Goal: Book appointment/travel/reservation

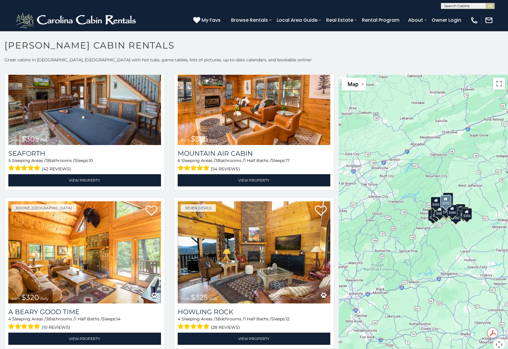
scroll to position [1968, 0]
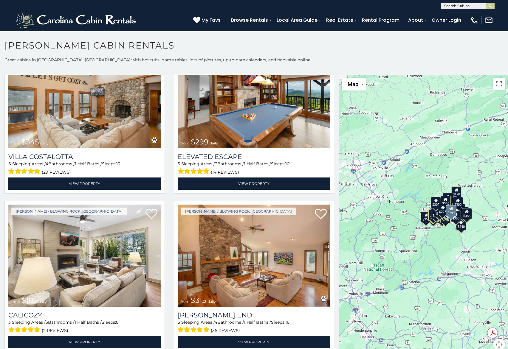
scroll to position [2592, 0]
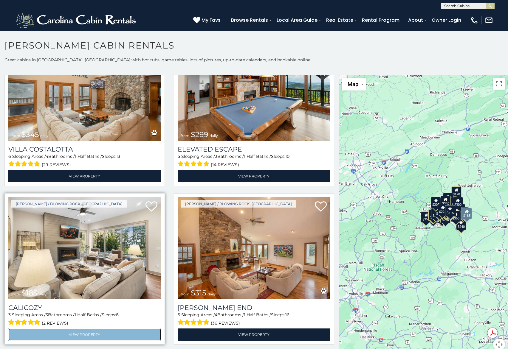
click at [74, 329] on link "View Property" at bounding box center [84, 335] width 153 height 12
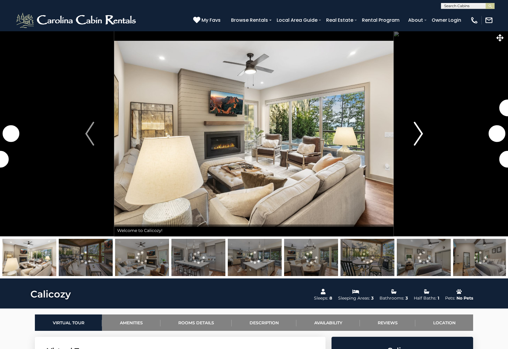
click at [418, 134] on img "Next" at bounding box center [418, 134] width 9 height 24
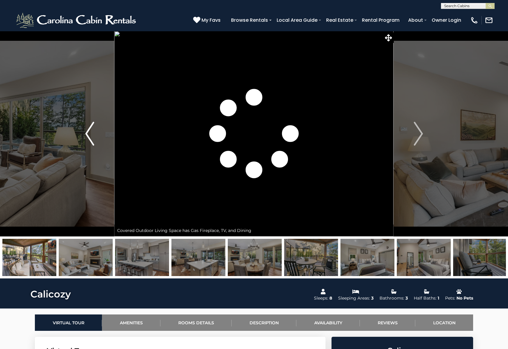
click at [90, 128] on img "Previous" at bounding box center [89, 134] width 9 height 24
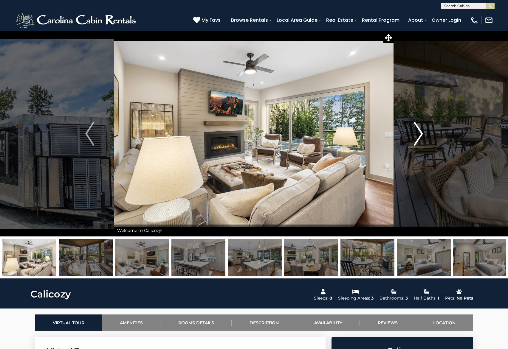
click at [417, 134] on img "Next" at bounding box center [418, 134] width 9 height 24
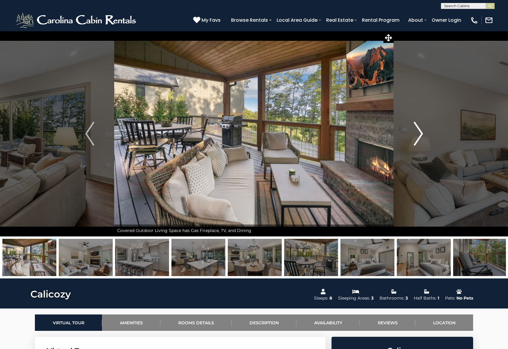
click at [417, 134] on img "Next" at bounding box center [418, 134] width 9 height 24
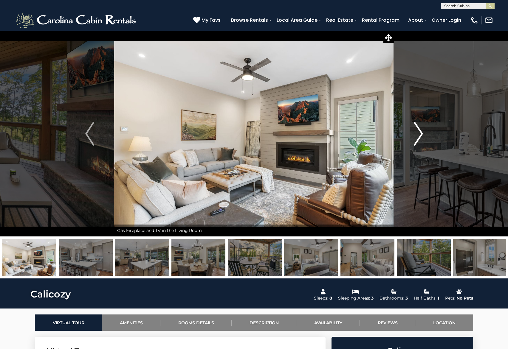
click at [417, 134] on img "Next" at bounding box center [418, 134] width 9 height 24
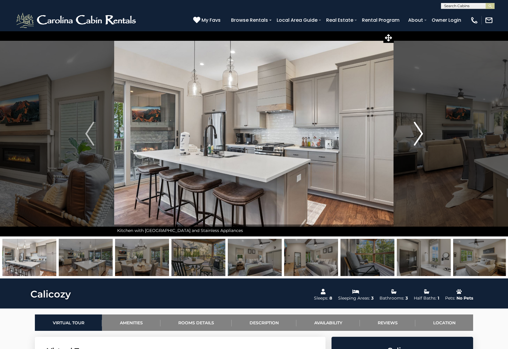
click at [417, 134] on img "Next" at bounding box center [418, 134] width 9 height 24
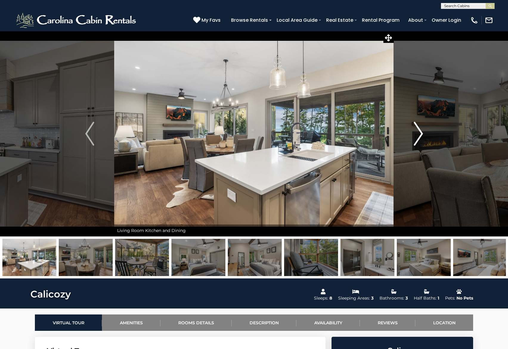
click at [417, 134] on img "Next" at bounding box center [418, 134] width 9 height 24
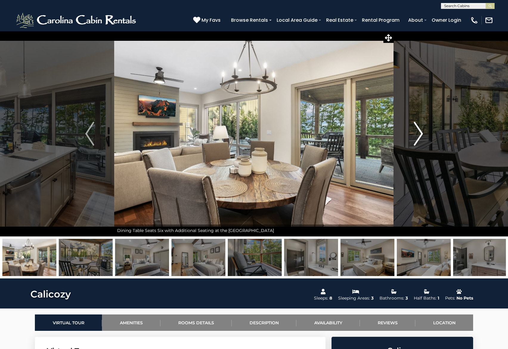
click at [417, 134] on img "Next" at bounding box center [418, 134] width 9 height 24
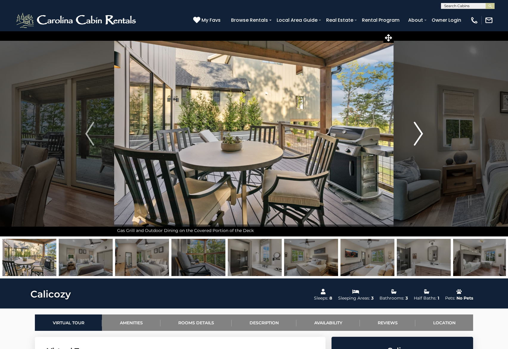
click at [417, 134] on img "Next" at bounding box center [418, 134] width 9 height 24
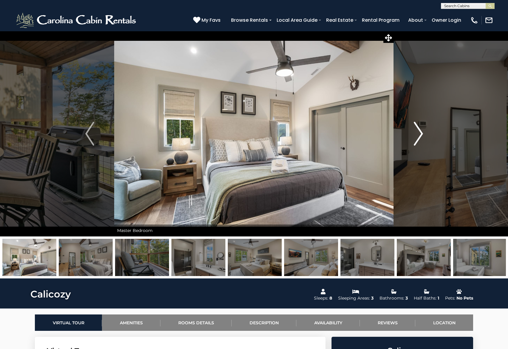
click at [417, 134] on img "Next" at bounding box center [418, 134] width 9 height 24
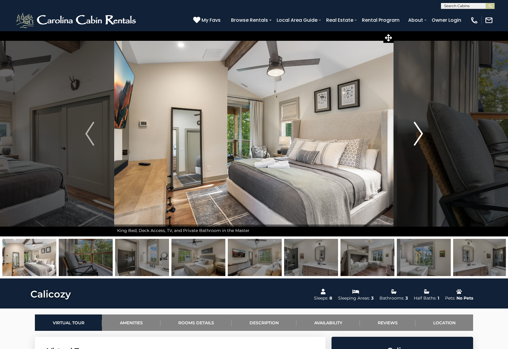
click at [417, 134] on img "Next" at bounding box center [418, 134] width 9 height 24
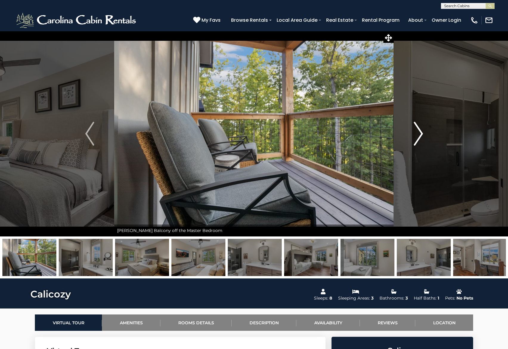
click at [417, 134] on img "Next" at bounding box center [418, 134] width 9 height 24
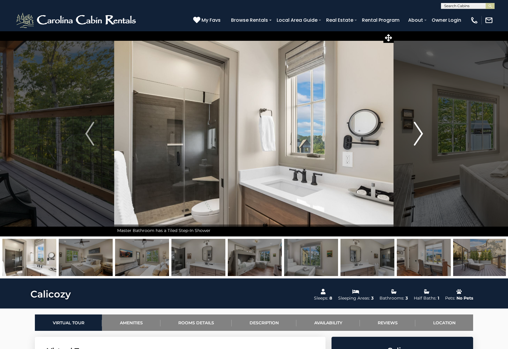
click at [417, 134] on img "Next" at bounding box center [418, 134] width 9 height 24
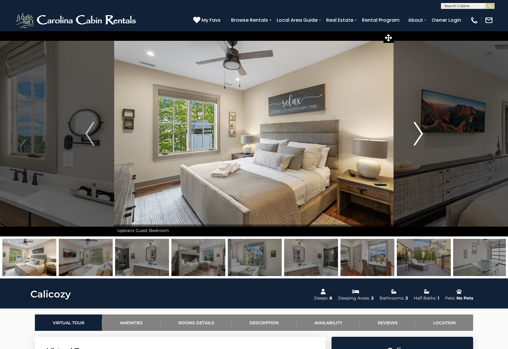
click at [417, 134] on img "Next" at bounding box center [418, 134] width 9 height 24
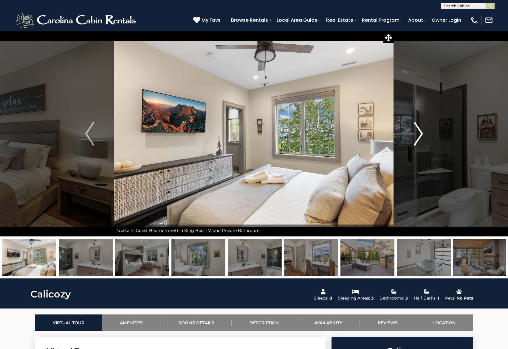
click at [417, 134] on img "Next" at bounding box center [418, 134] width 9 height 24
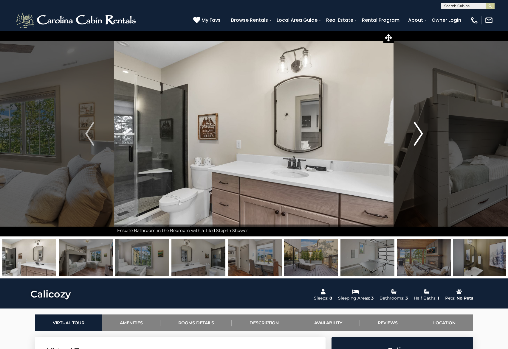
click at [417, 134] on img "Next" at bounding box center [418, 134] width 9 height 24
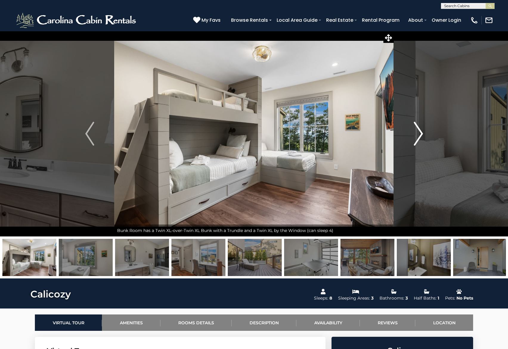
click at [417, 134] on img "Next" at bounding box center [418, 134] width 9 height 24
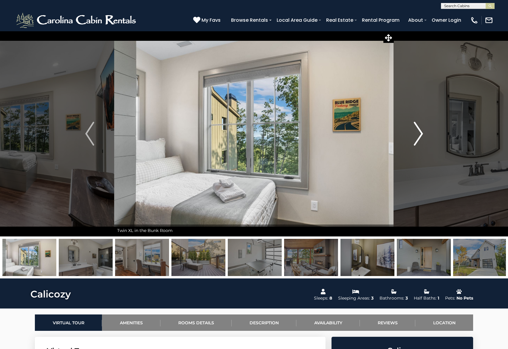
click at [416, 134] on img "Next" at bounding box center [418, 134] width 9 height 24
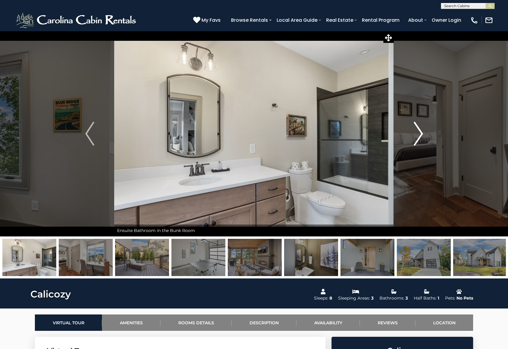
click at [416, 134] on img "Next" at bounding box center [418, 134] width 9 height 24
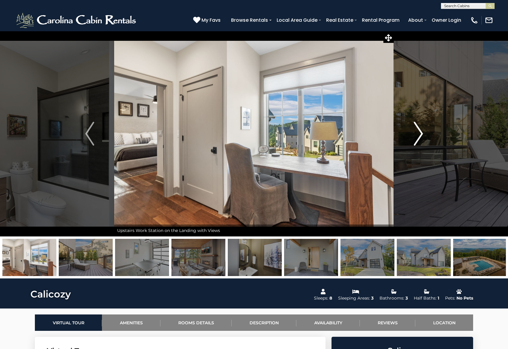
click at [416, 134] on img "Next" at bounding box center [418, 134] width 9 height 24
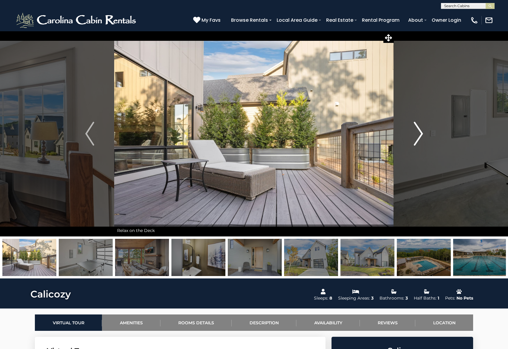
click at [416, 134] on img "Next" at bounding box center [418, 134] width 9 height 24
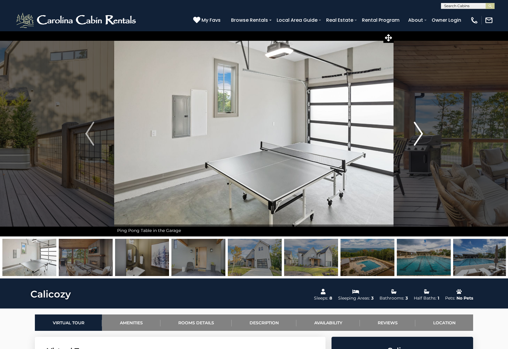
click at [416, 134] on img "Next" at bounding box center [418, 134] width 9 height 24
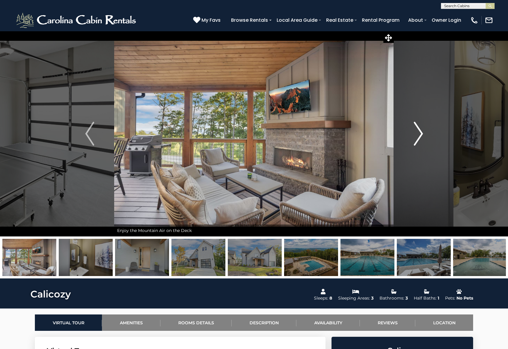
click at [416, 134] on img "Next" at bounding box center [418, 134] width 9 height 24
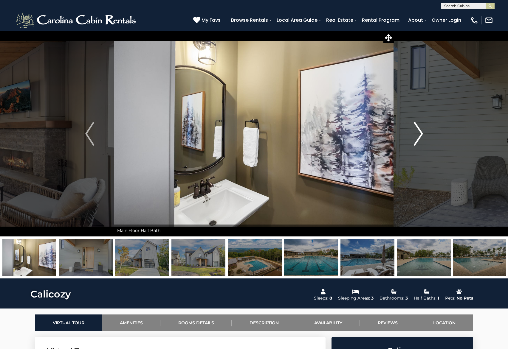
click at [416, 134] on img "Next" at bounding box center [418, 134] width 9 height 24
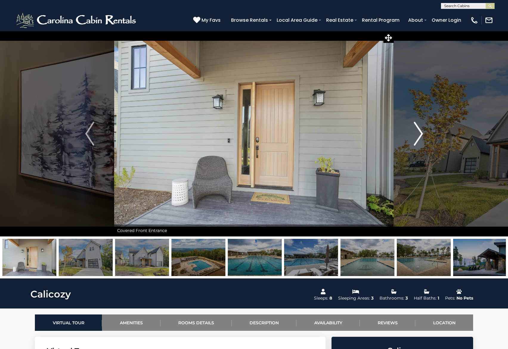
click at [416, 134] on img "Next" at bounding box center [418, 134] width 9 height 24
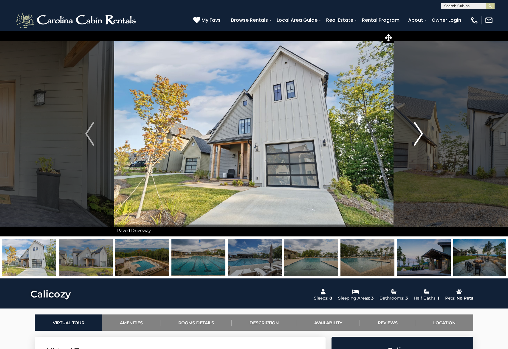
click at [417, 136] on img "Next" at bounding box center [418, 134] width 9 height 24
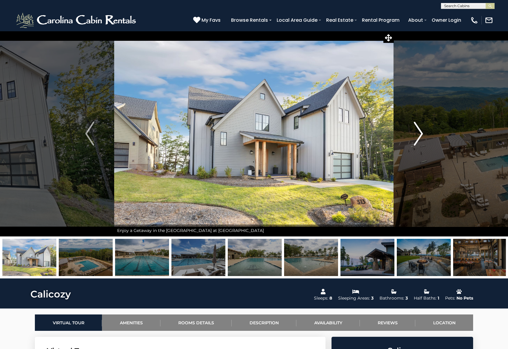
click at [417, 136] on img "Next" at bounding box center [418, 134] width 9 height 24
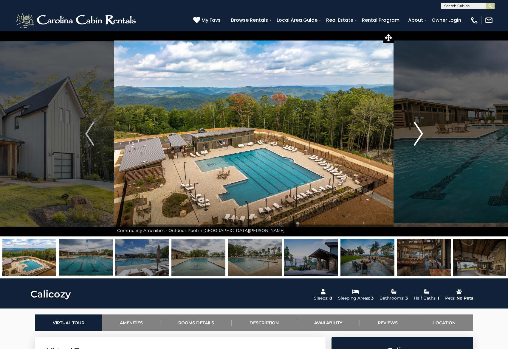
click at [417, 136] on img "Next" at bounding box center [418, 134] width 9 height 24
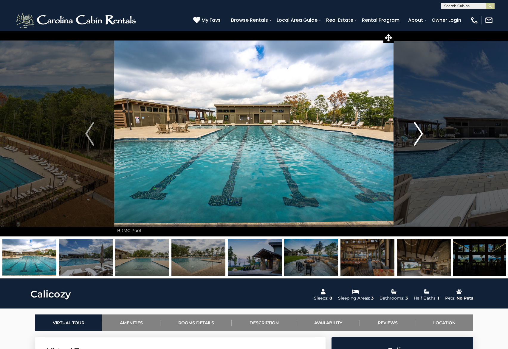
click at [417, 136] on img "Next" at bounding box center [418, 134] width 9 height 24
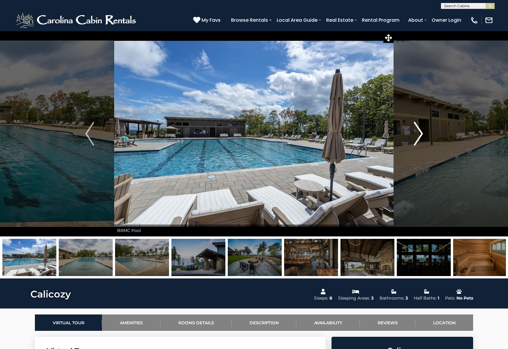
click at [417, 136] on img "Next" at bounding box center [418, 134] width 9 height 24
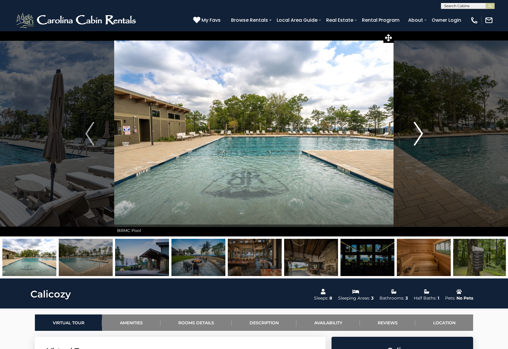
click at [417, 136] on img "Next" at bounding box center [418, 134] width 9 height 24
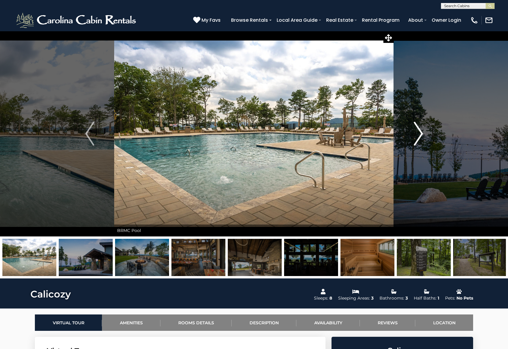
click at [417, 136] on img "Next" at bounding box center [418, 134] width 9 height 24
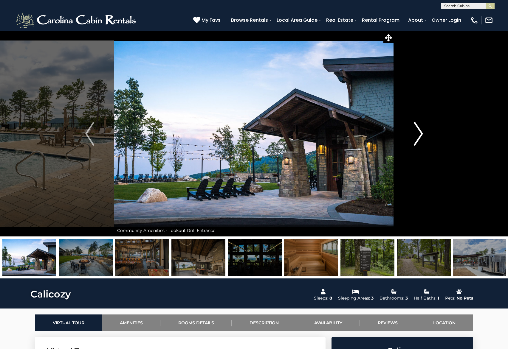
click at [417, 136] on img "Next" at bounding box center [418, 134] width 9 height 24
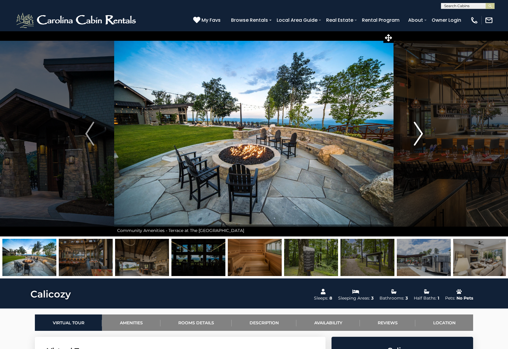
click at [417, 136] on img "Next" at bounding box center [418, 134] width 9 height 24
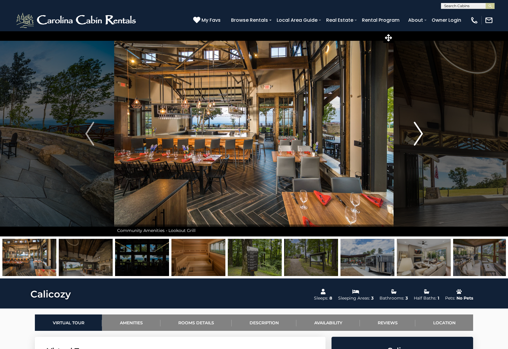
click at [417, 136] on img "Next" at bounding box center [418, 134] width 9 height 24
